Goal: Find specific page/section: Find specific page/section

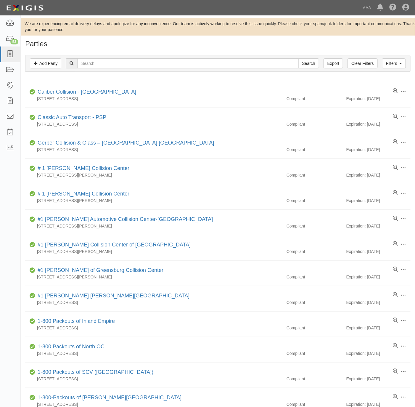
click at [103, 69] on div "Filters Add Party Clear Filters Export Search Filters" at bounding box center [217, 63] width 385 height 16
drag, startPoint x: 109, startPoint y: 63, endPoint x: 112, endPoint y: 62, distance: 3.5
click at [109, 63] on input "text" at bounding box center [187, 63] width 221 height 10
paste input "Lions Tow"
type input "Lions Tow"
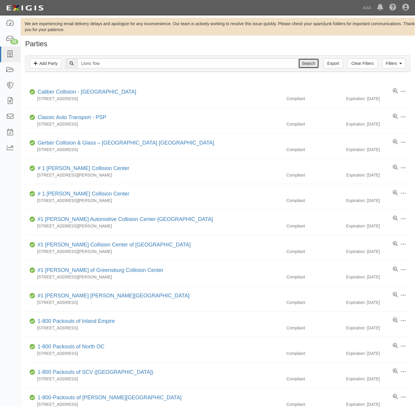
click at [305, 62] on input "Search" at bounding box center [309, 63] width 21 height 10
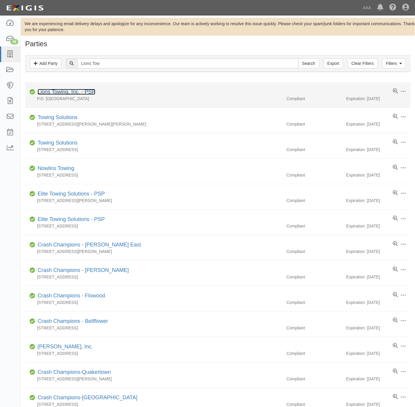
click at [70, 90] on link "Lions Towing, Inc. - PSP" at bounding box center [67, 92] width 58 height 6
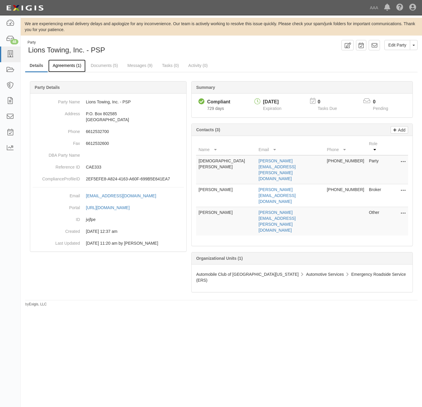
click at [59, 65] on link "Agreements (1)" at bounding box center [66, 66] width 37 height 13
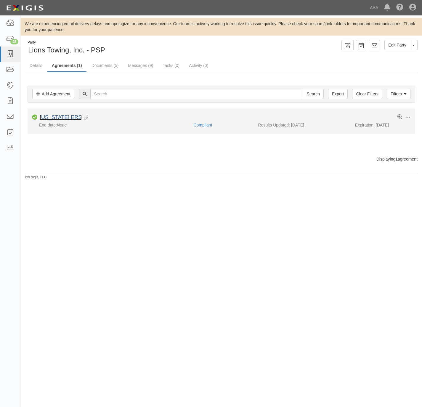
click at [53, 118] on link "California ERS" at bounding box center [61, 117] width 42 height 6
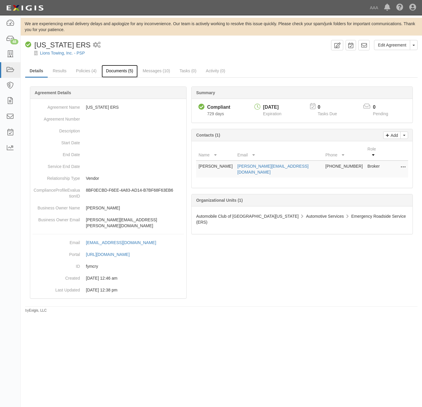
click at [123, 71] on link "Documents (5)" at bounding box center [120, 71] width 36 height 13
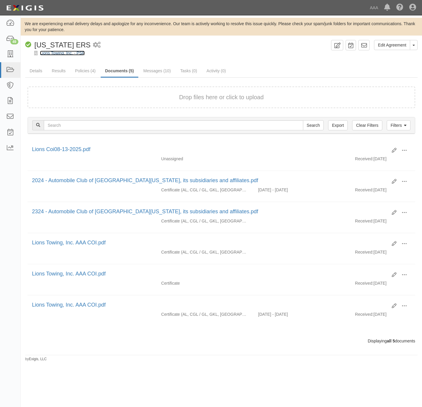
click at [51, 51] on link "Lions Towing, Inc. - PSP" at bounding box center [62, 53] width 45 height 5
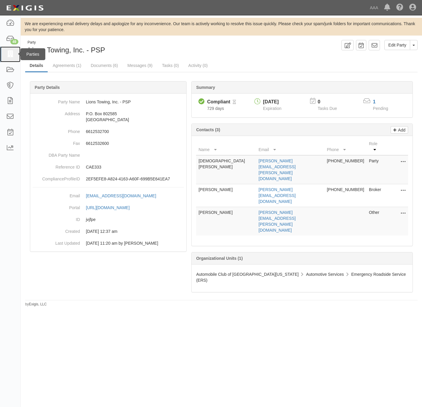
click at [4, 52] on link at bounding box center [10, 54] width 20 height 16
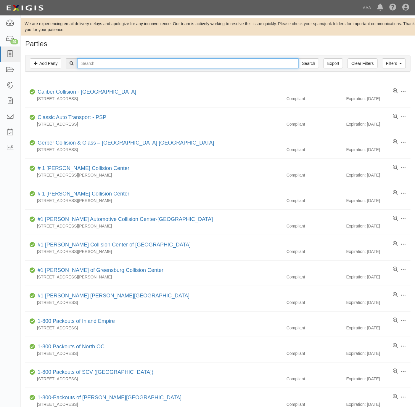
click at [107, 63] on input "text" at bounding box center [187, 63] width 221 height 10
paste input "Trinity Towing C"
type input "Trinity Towing"
click at [299, 58] on input "Search" at bounding box center [309, 63] width 21 height 10
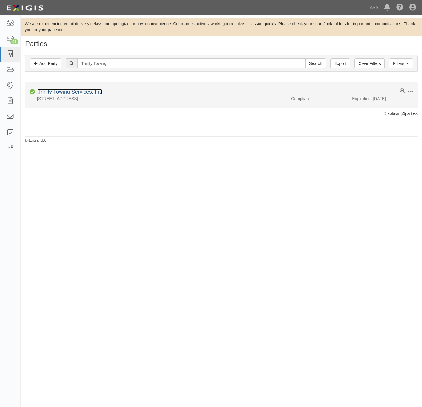
click at [86, 91] on link "Trinity Towing Services, Inc" at bounding box center [70, 92] width 64 height 6
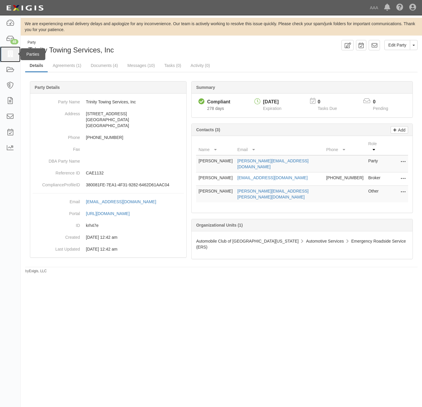
click at [7, 52] on icon at bounding box center [10, 54] width 8 height 7
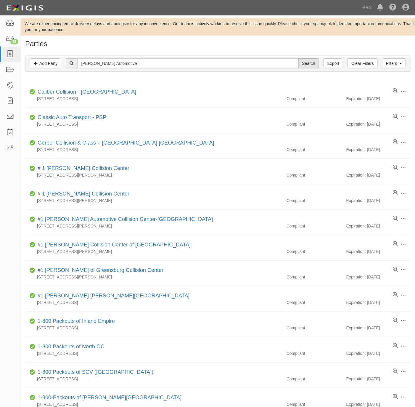
type input "[PERSON_NAME] Automotive"
click at [304, 63] on input "Search" at bounding box center [309, 63] width 21 height 10
